Goal: Transaction & Acquisition: Purchase product/service

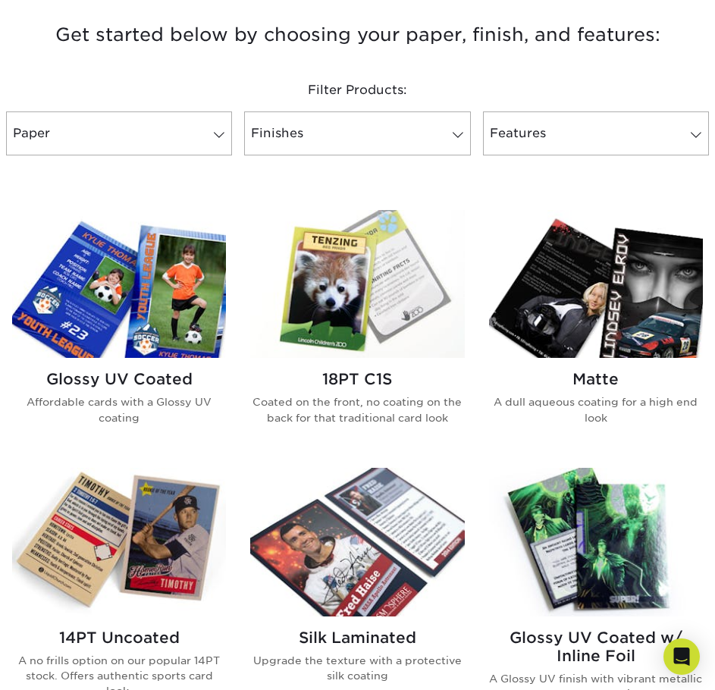
scroll to position [531, 0]
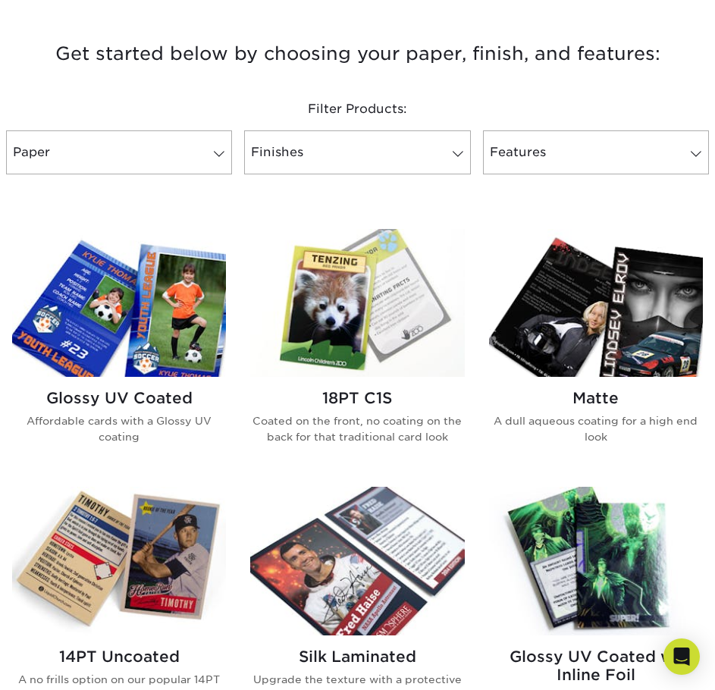
click at [415, 376] on img at bounding box center [357, 303] width 214 height 149
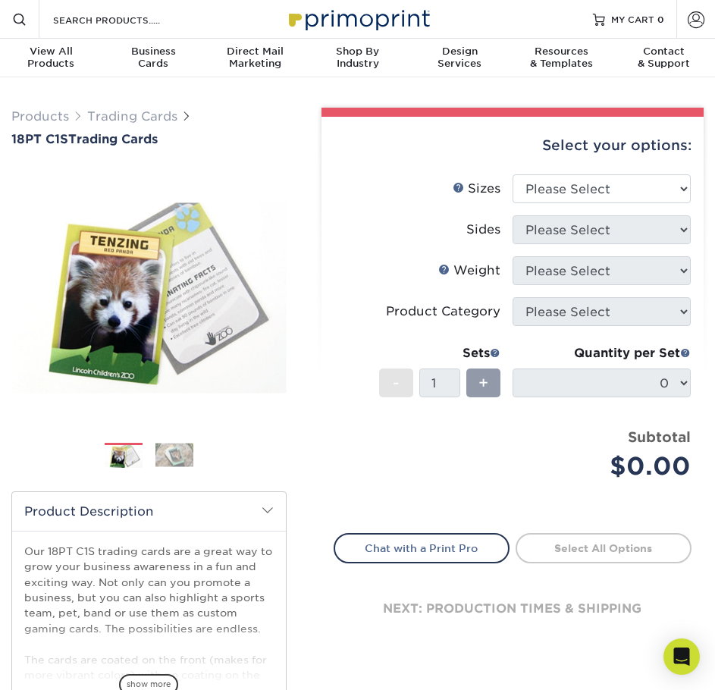
select select "2.50x3.50"
click at [512, 174] on select "Please Select 2.5" x 3.5"" at bounding box center [601, 188] width 178 height 29
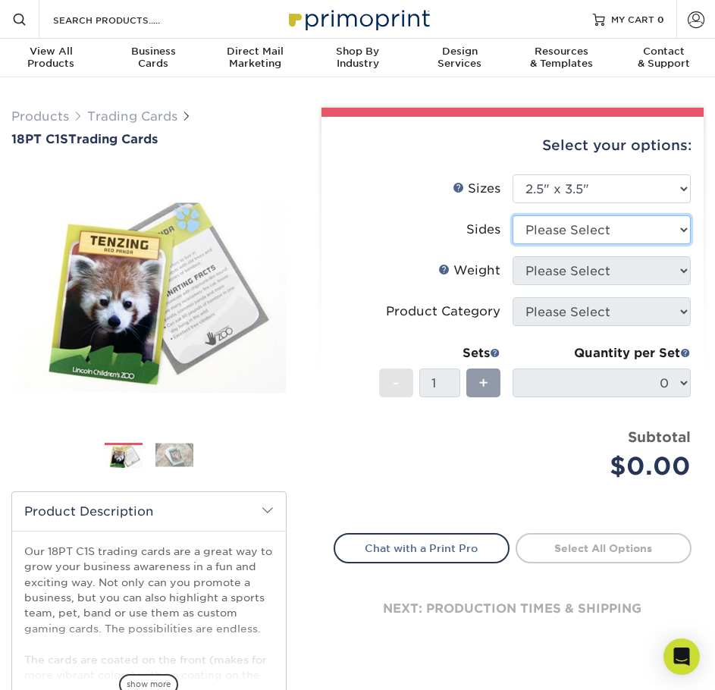
click at [536, 233] on select "Please Select Print Both Sides Print Front Only" at bounding box center [601, 229] width 178 height 29
click at [406, 293] on li "Weight Help Weight Please Select" at bounding box center [512, 276] width 356 height 41
click at [559, 233] on select "Please Select Print Both Sides Print Front Only" at bounding box center [601, 229] width 178 height 29
select select "13abbda7-1d64-4f25-8bb2-c179b224825d"
click at [512, 215] on select "Please Select Print Both Sides Print Front Only" at bounding box center [601, 229] width 178 height 29
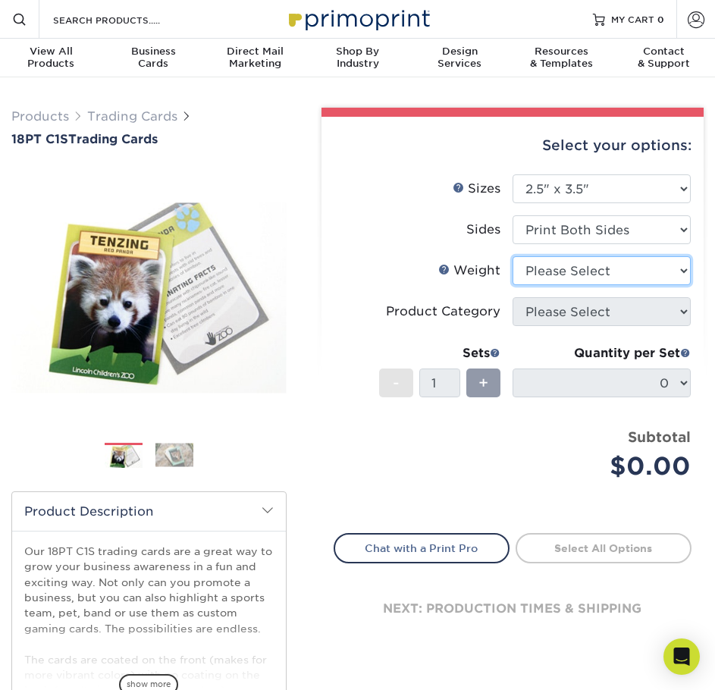
click at [561, 271] on select "Please Select 18PT C1S" at bounding box center [601, 270] width 178 height 29
select select "18PTC1S"
click at [512, 256] on select "Please Select 18PT C1S" at bounding box center [601, 270] width 178 height 29
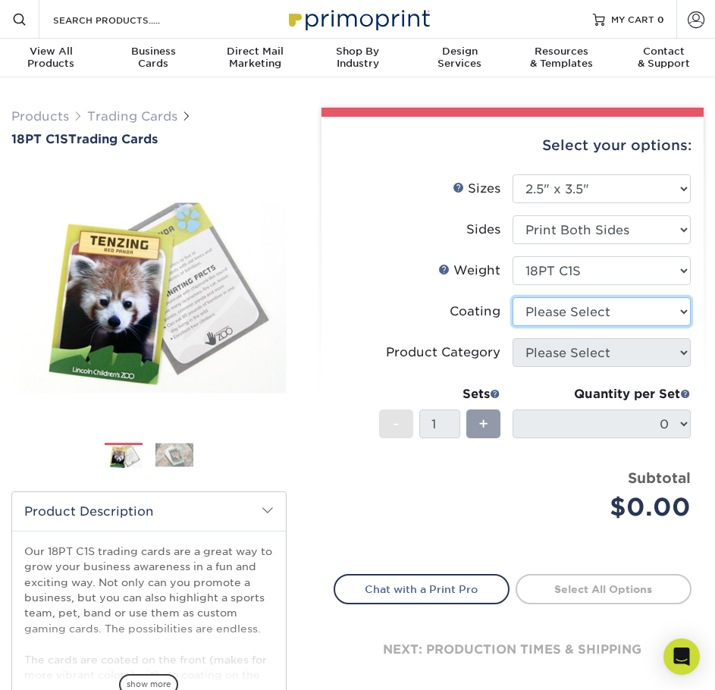
click at [561, 310] on select at bounding box center [601, 311] width 178 height 29
select select "1e8116af-acfc-44b1-83dc-8181aa338834"
click at [512, 297] on select at bounding box center [601, 311] width 178 height 29
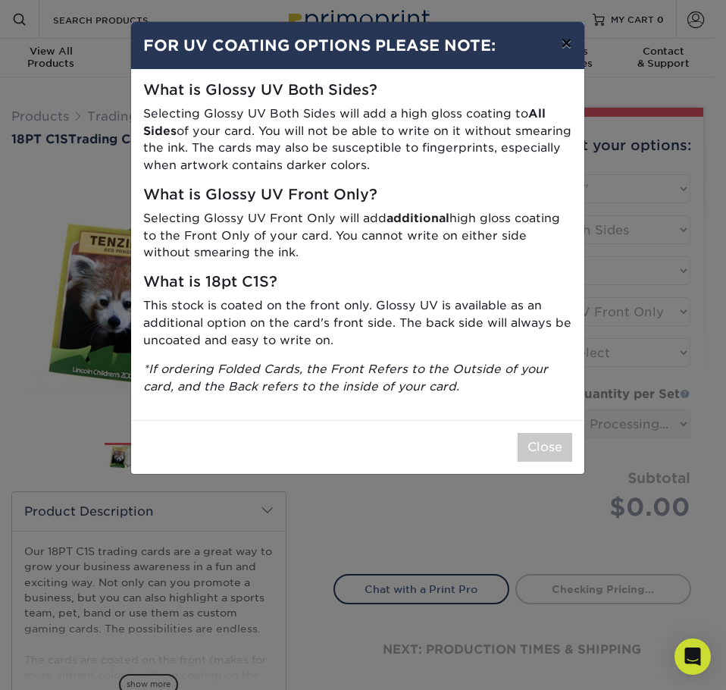
click at [565, 36] on button "×" at bounding box center [566, 43] width 35 height 42
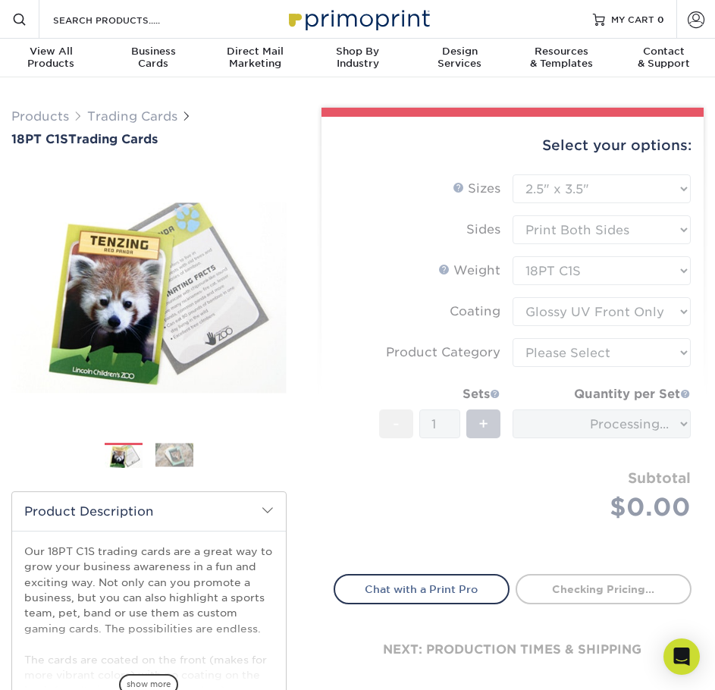
click at [468, 305] on form "Sizes Help Sizes Please Select 2.5" x 3.5" Sides Please Select 18PT C1S" at bounding box center [513, 364] width 358 height 381
